Goal: Task Accomplishment & Management: Manage account settings

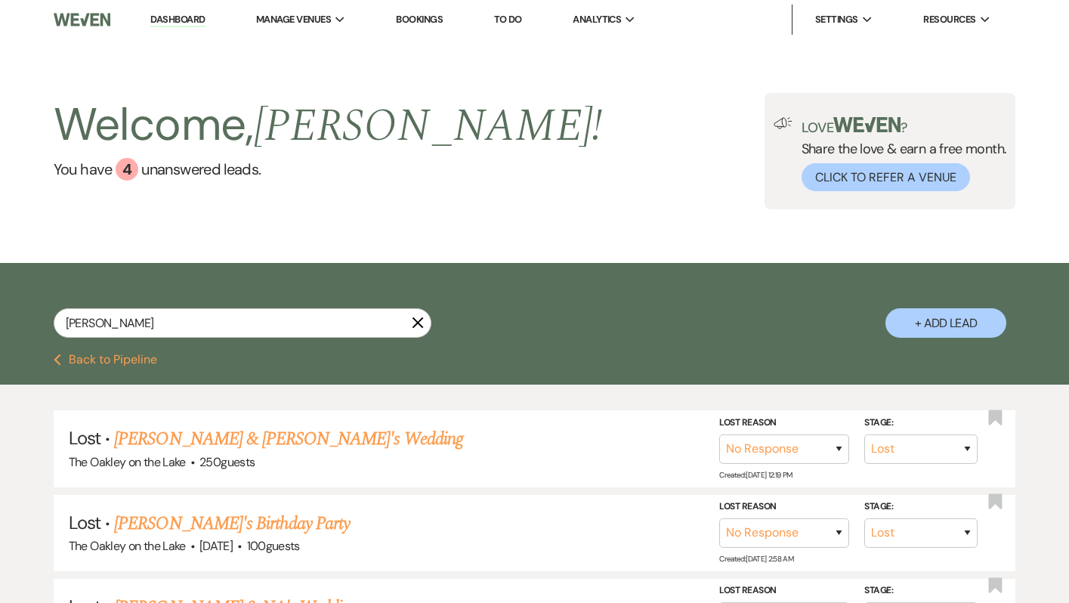
select select "8"
select select "5"
select select "8"
select select "5"
select select "8"
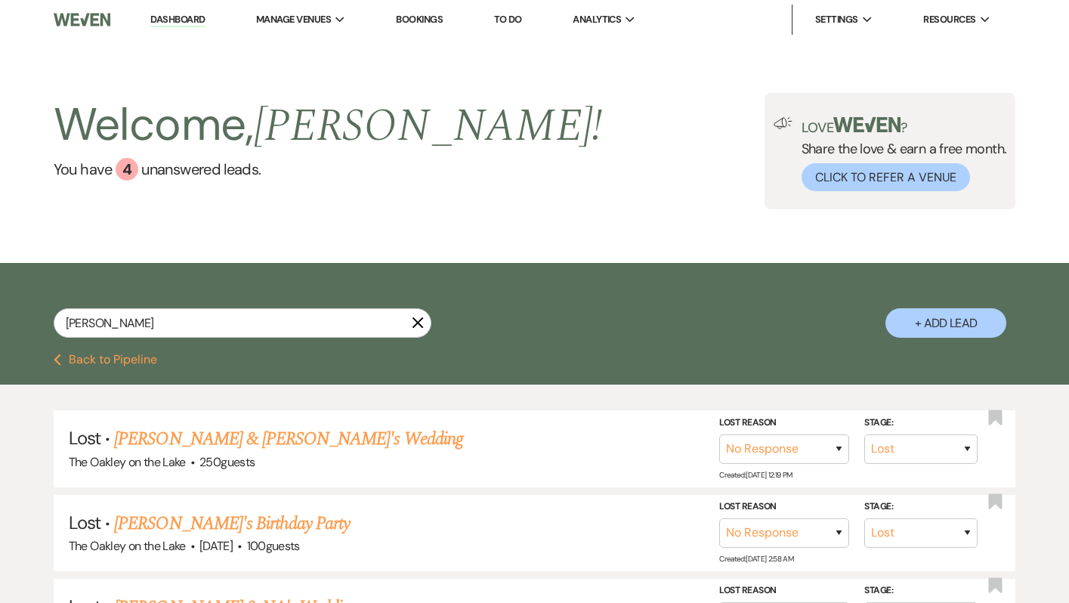
select select "5"
click at [172, 18] on link "Dashboard" at bounding box center [177, 20] width 54 height 14
